Goal: Transaction & Acquisition: Purchase product/service

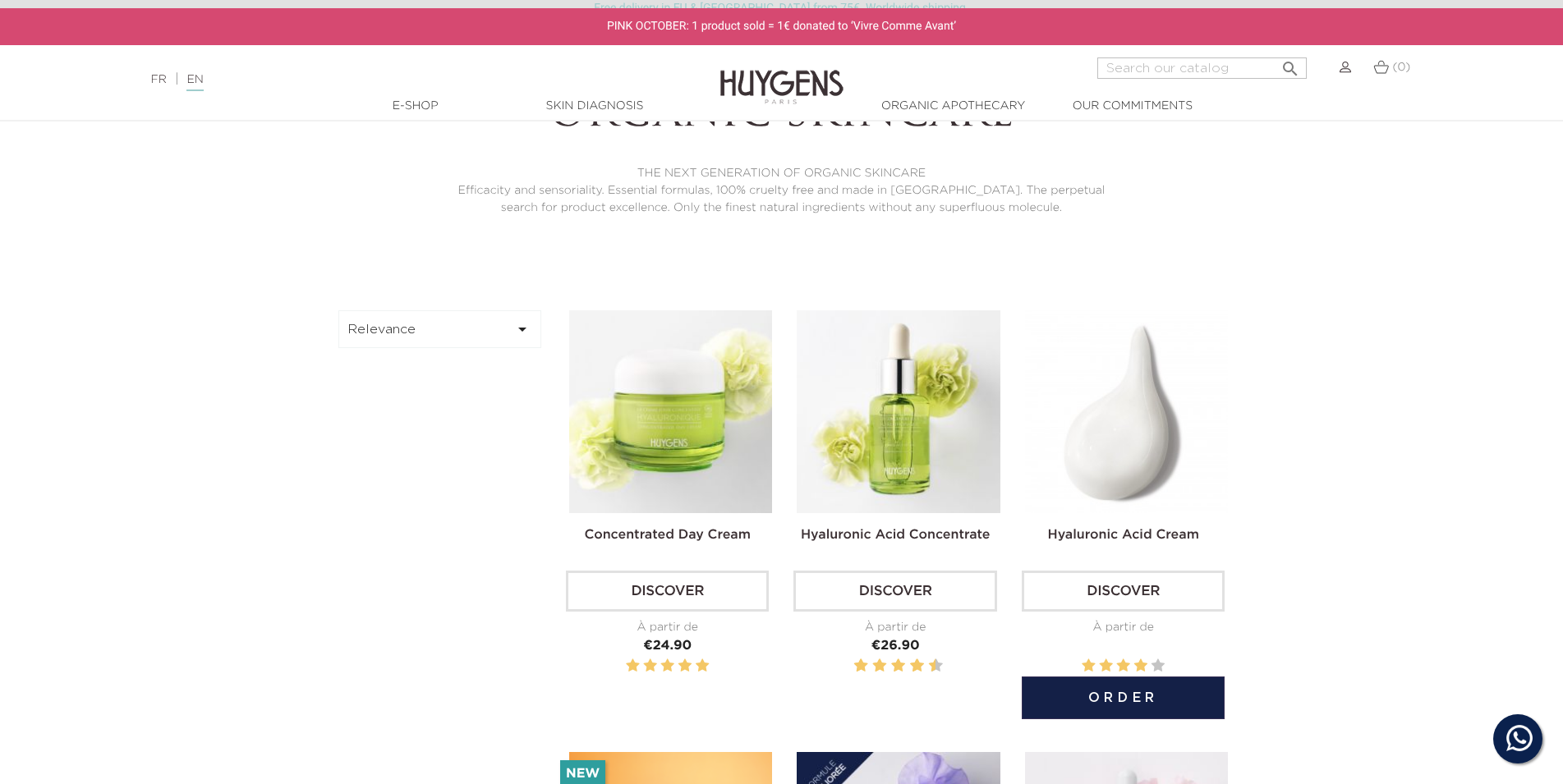
scroll to position [418, 0]
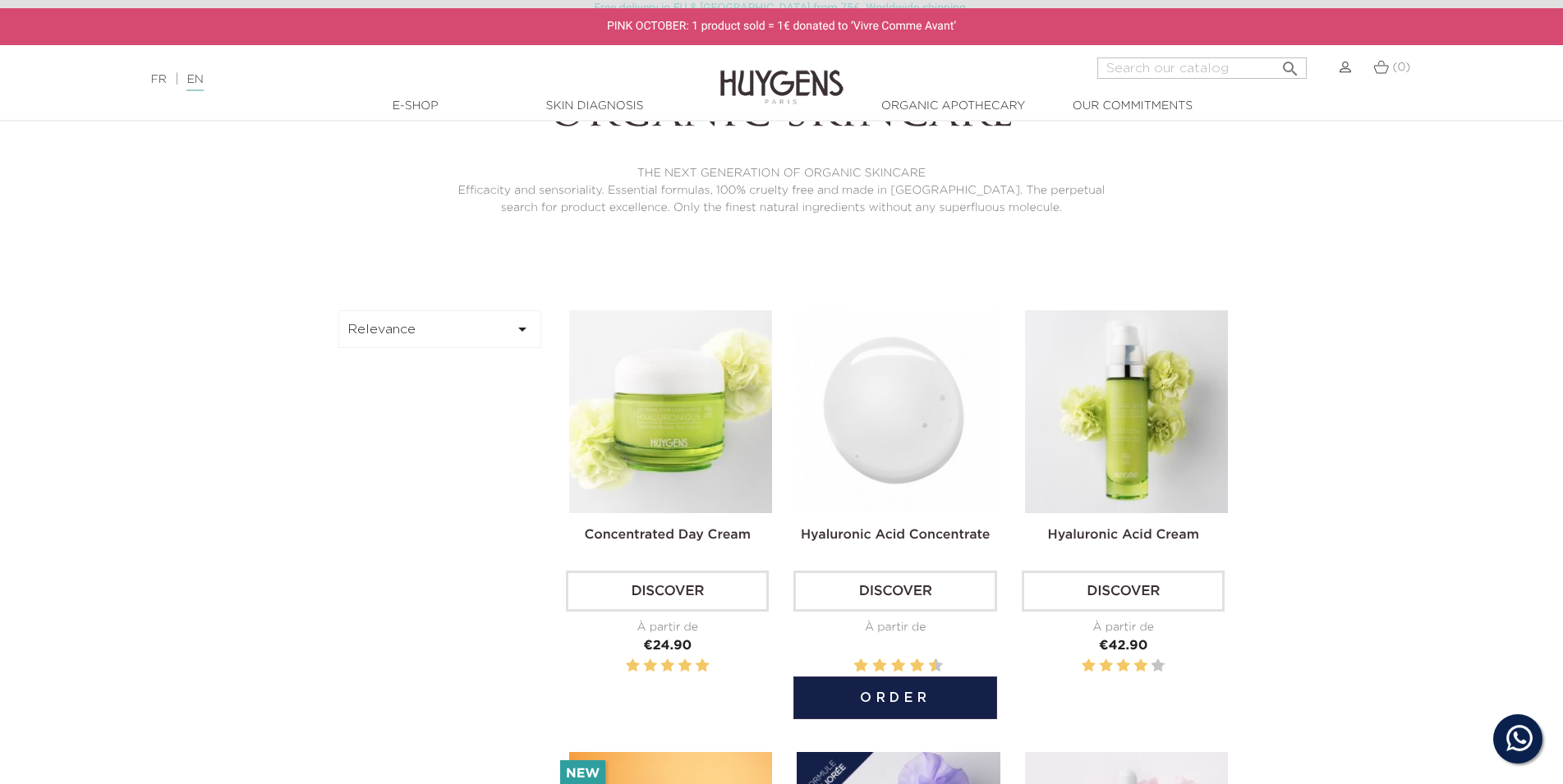
click at [908, 444] on img at bounding box center [898, 412] width 203 height 203
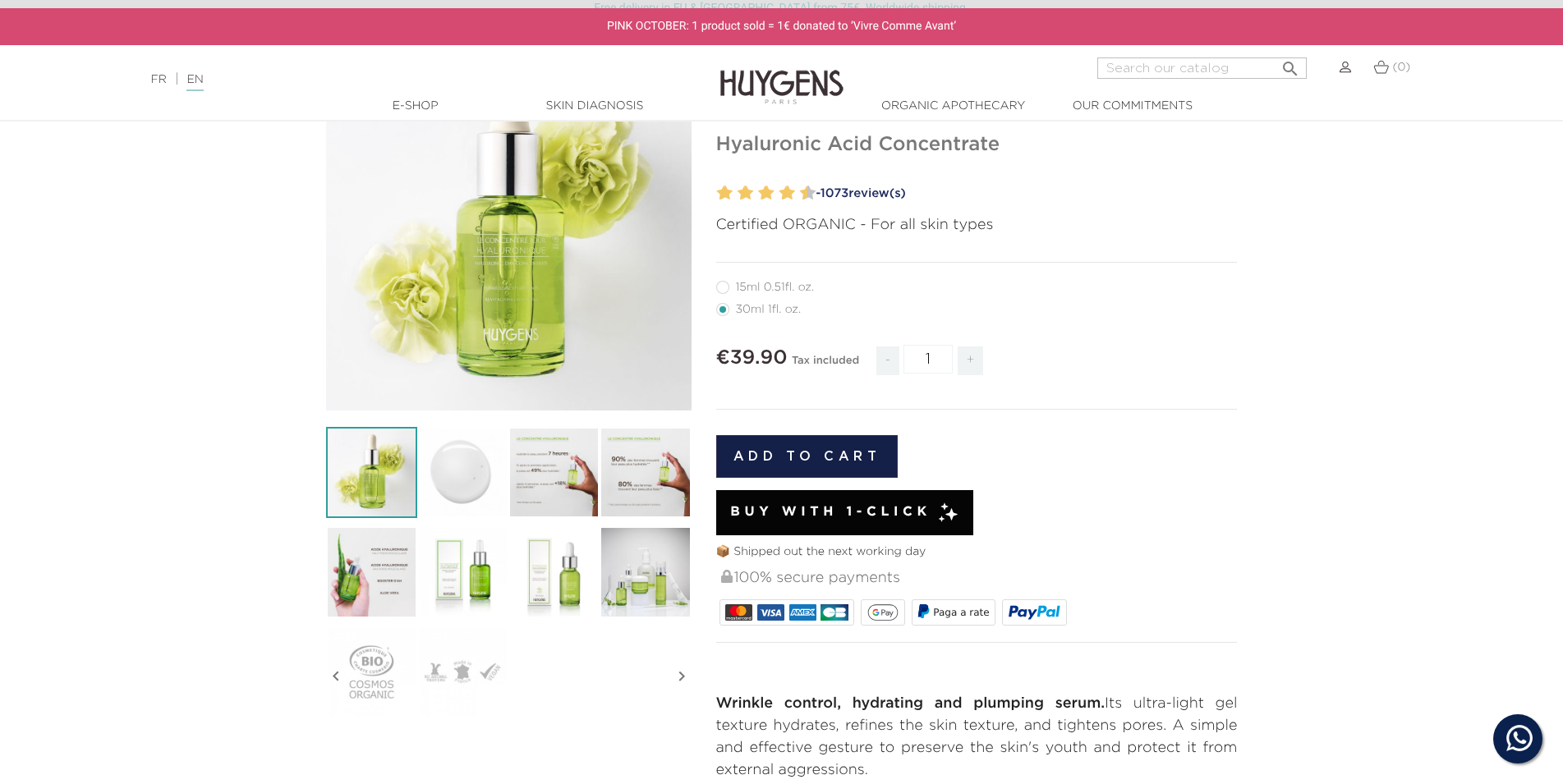
scroll to position [167, 0]
click at [879, 510] on span "Buy with 1-Click" at bounding box center [830, 512] width 201 height 20
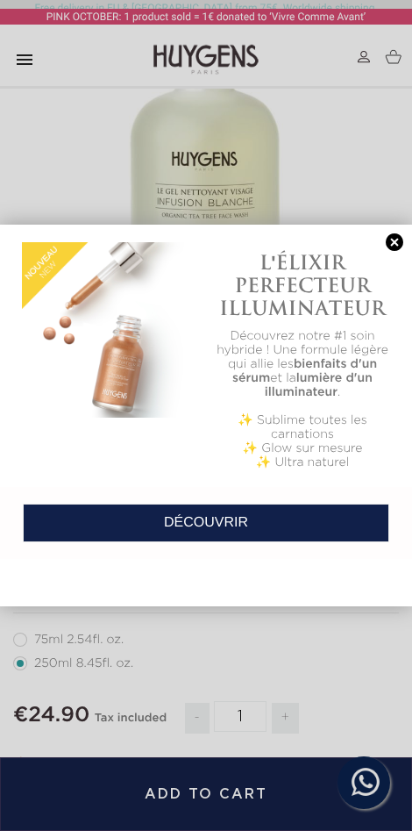
scroll to position [358, 0]
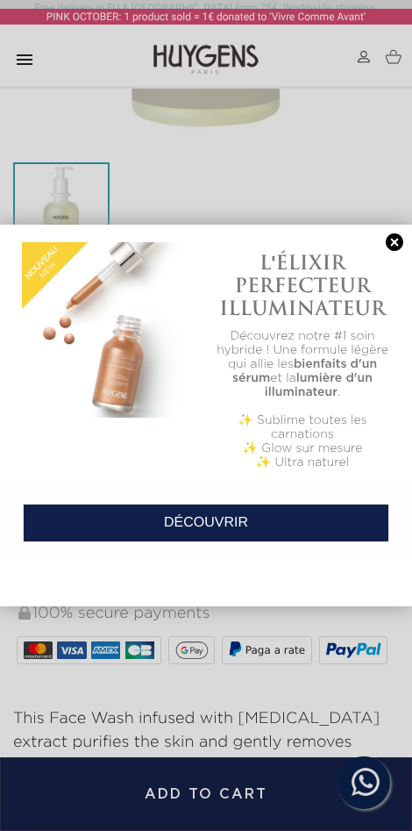
click at [390, 252] on link at bounding box center [395, 242] width 25 height 18
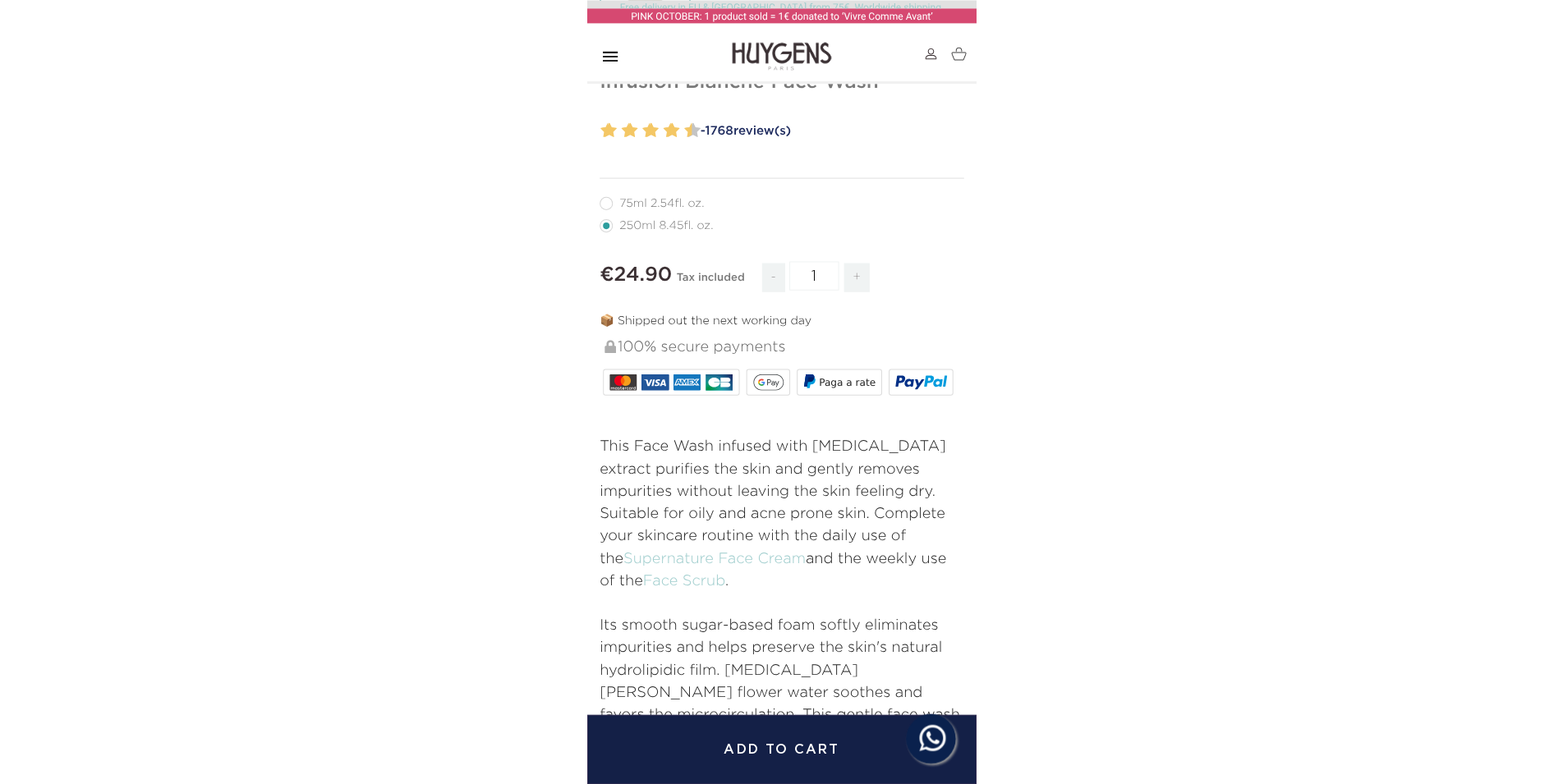
scroll to position [689, 0]
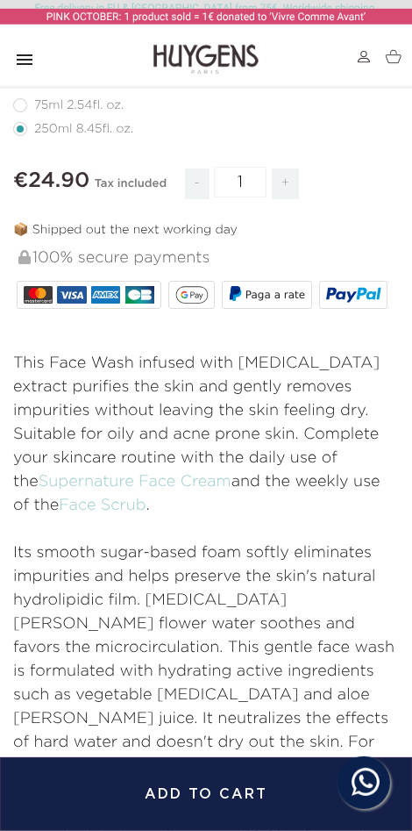
drag, startPoint x: 341, startPoint y: 215, endPoint x: 343, endPoint y: 286, distance: 71.1
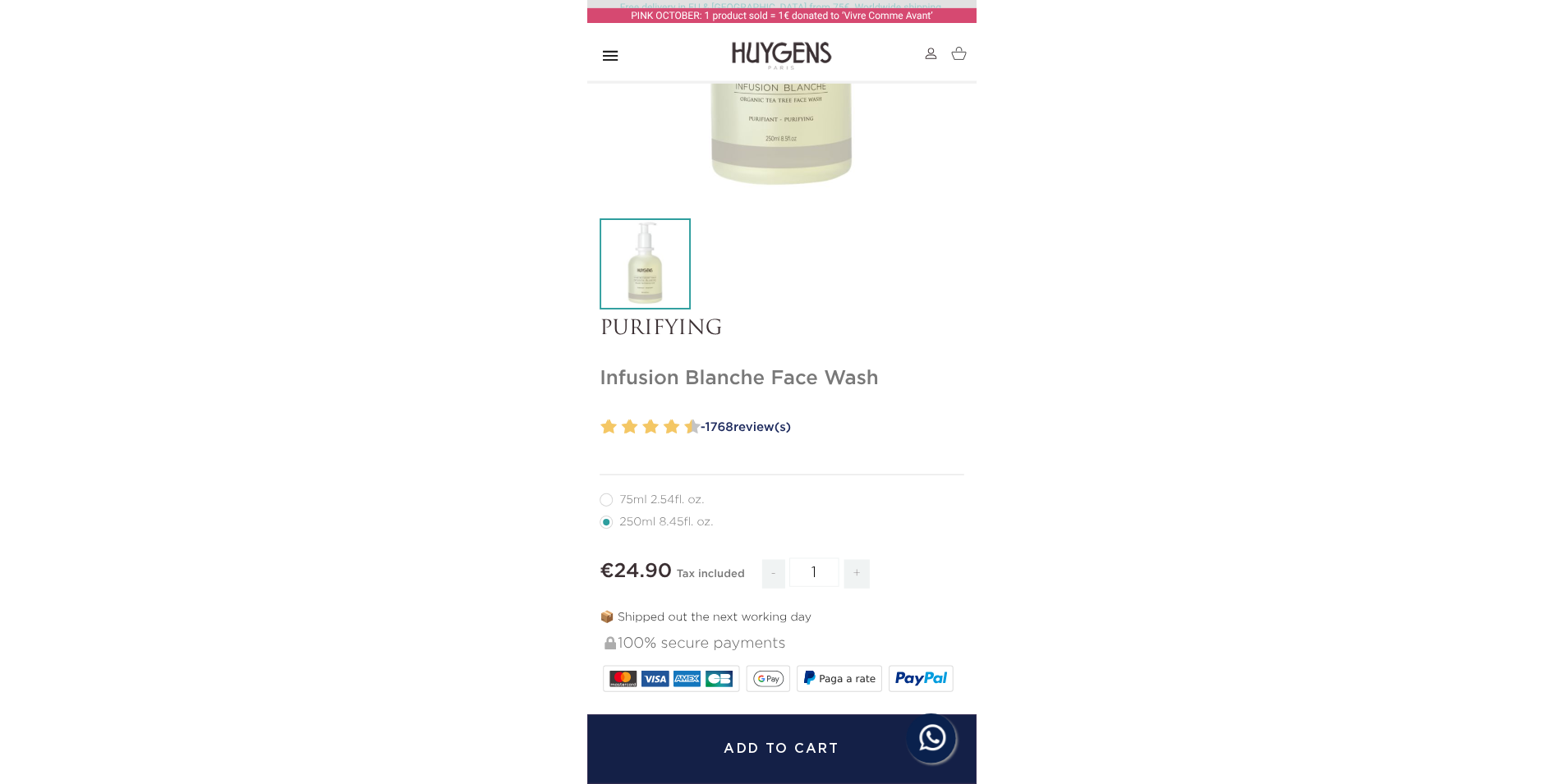
scroll to position [186, 0]
